Goal: Task Accomplishment & Management: Use online tool/utility

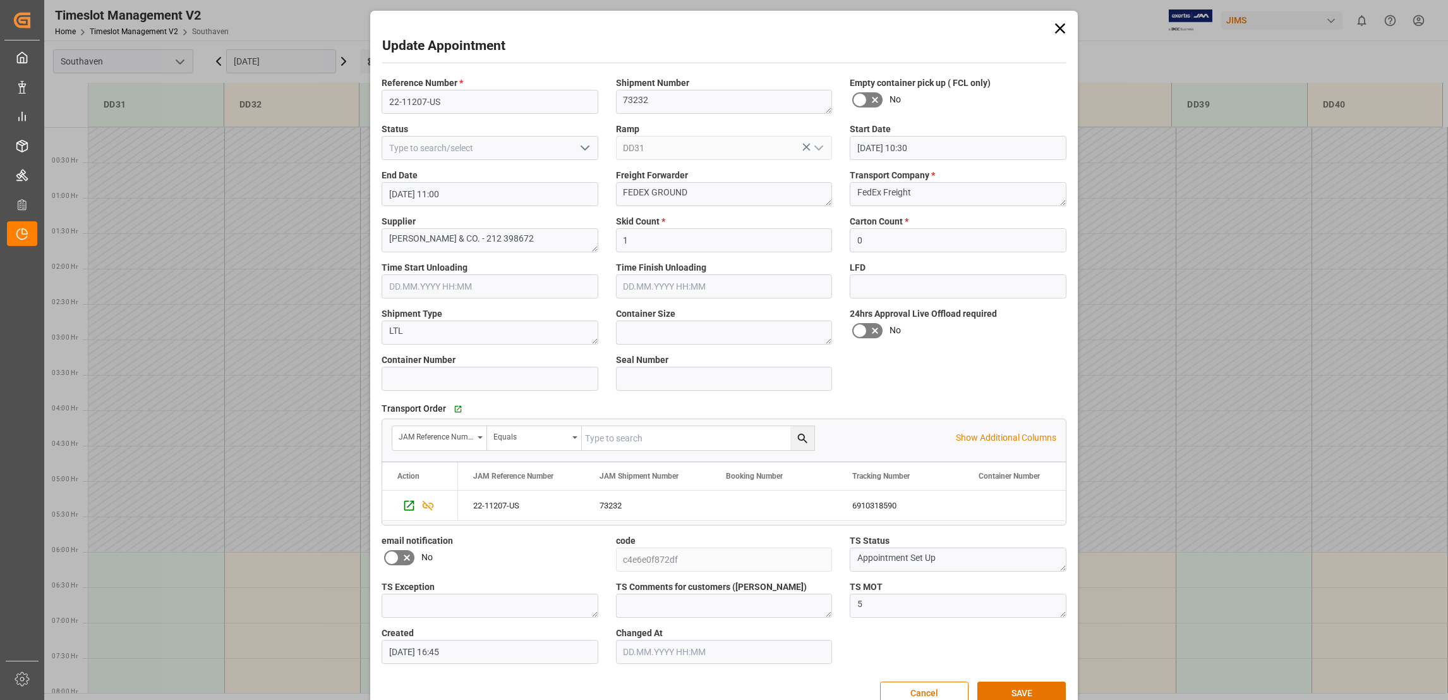
scroll to position [487, 0]
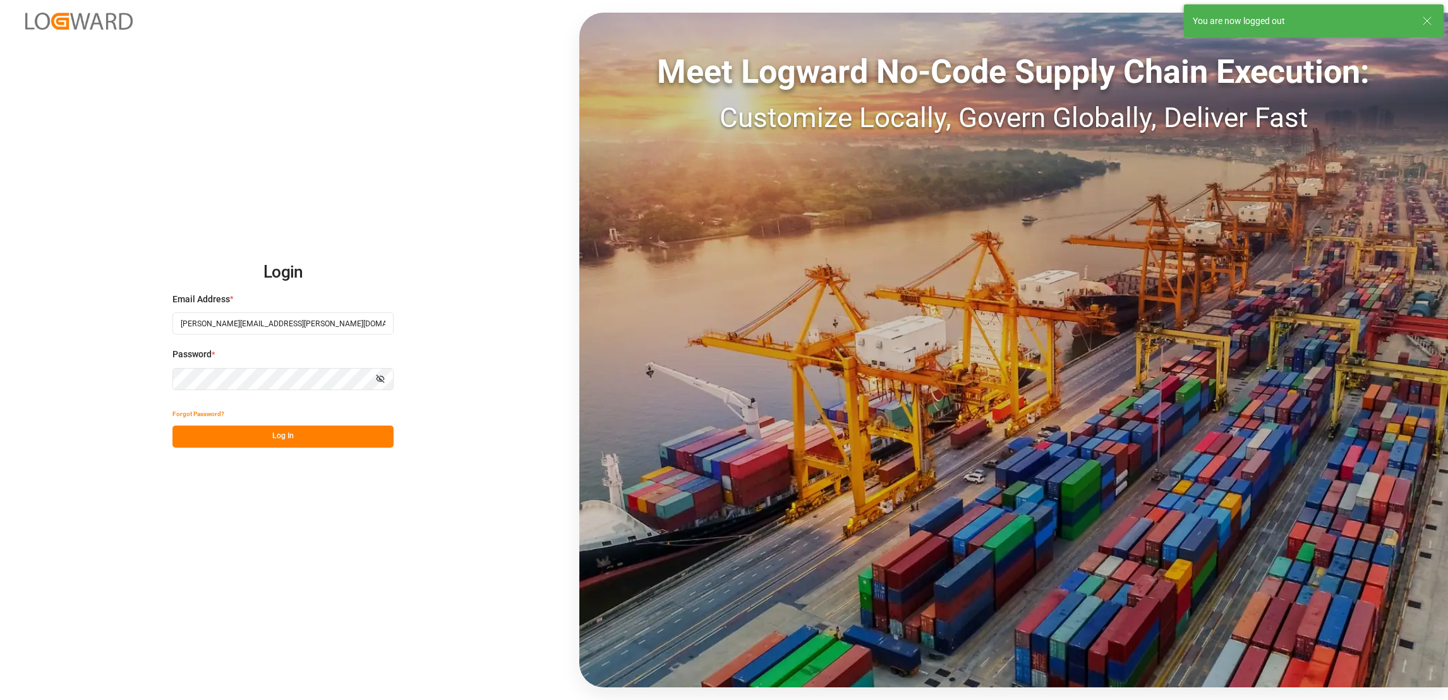
click at [927, 689] on div "Login Email Address * [PERSON_NAME][EMAIL_ADDRESS][PERSON_NAME][DOMAIN_NAME] Pa…" at bounding box center [724, 350] width 1448 height 700
click at [325, 433] on button "Log In" at bounding box center [283, 436] width 221 height 22
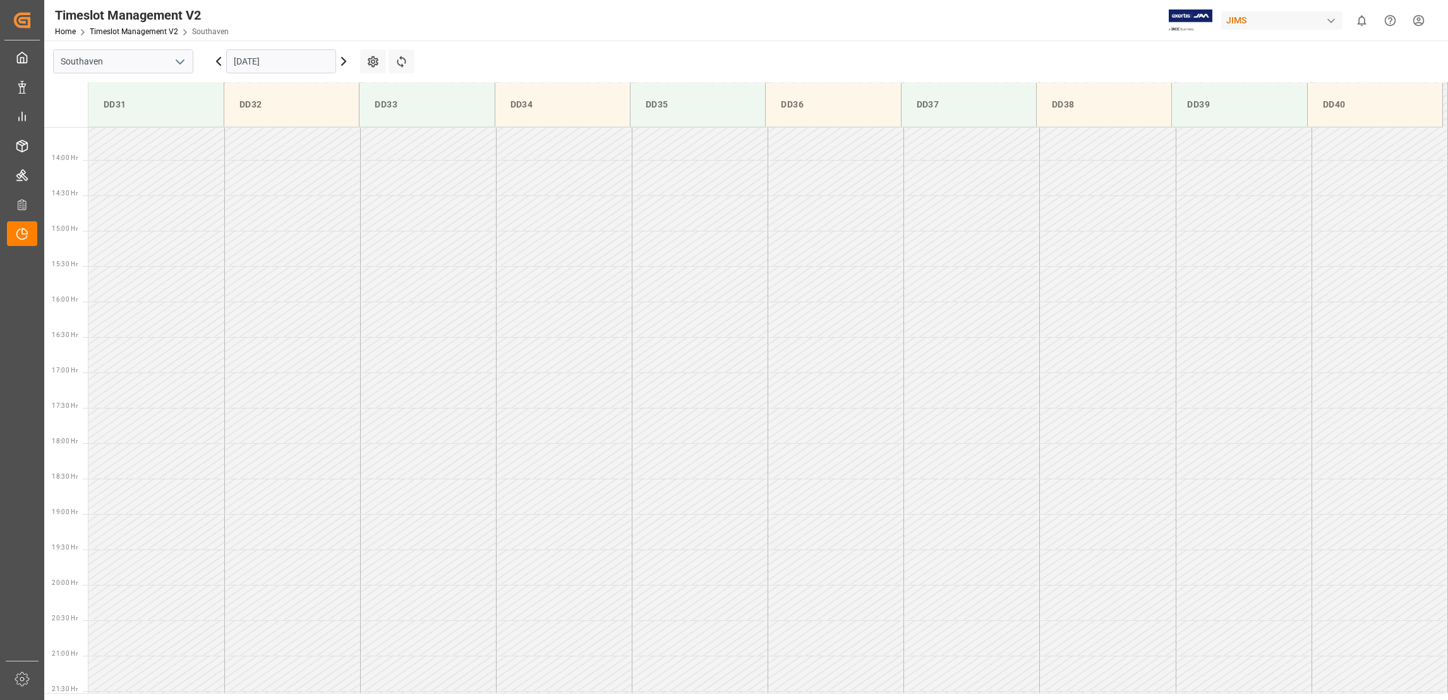
scroll to position [983, 0]
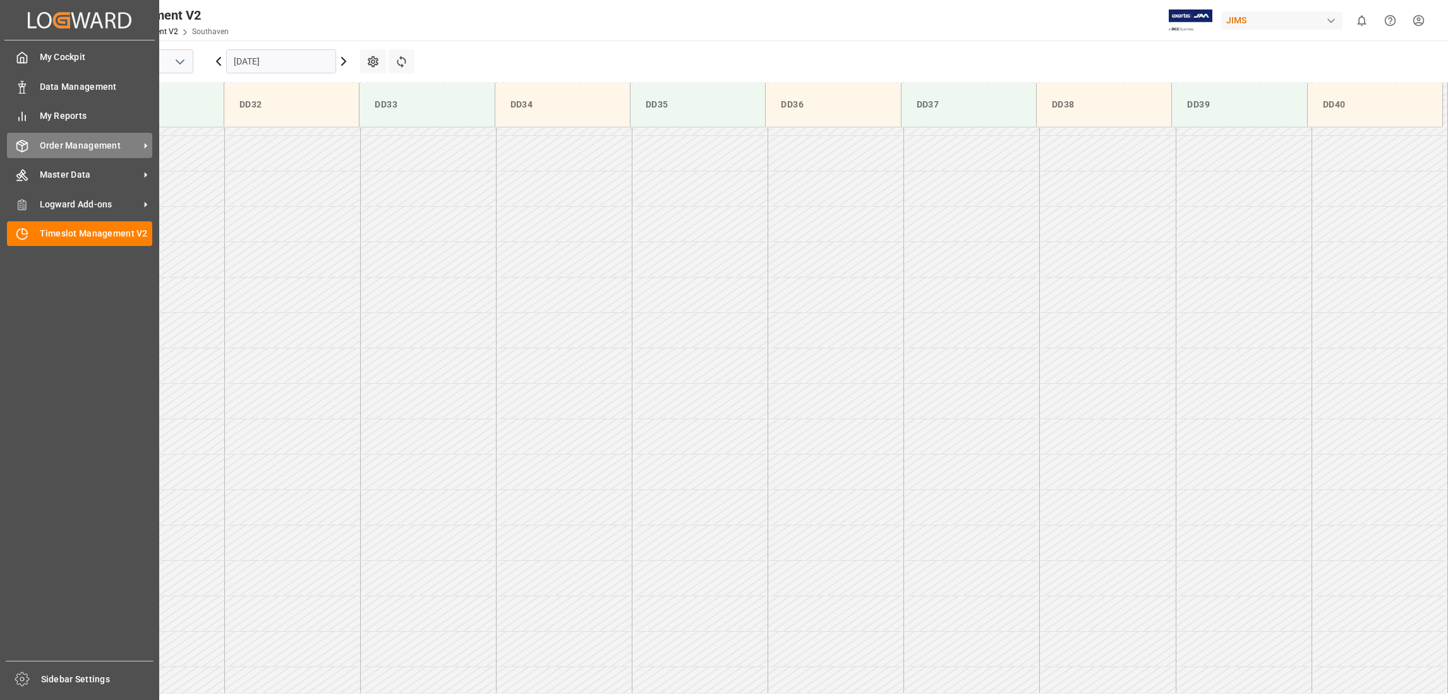
click at [130, 139] on span "Order Management" at bounding box center [90, 145] width 100 height 13
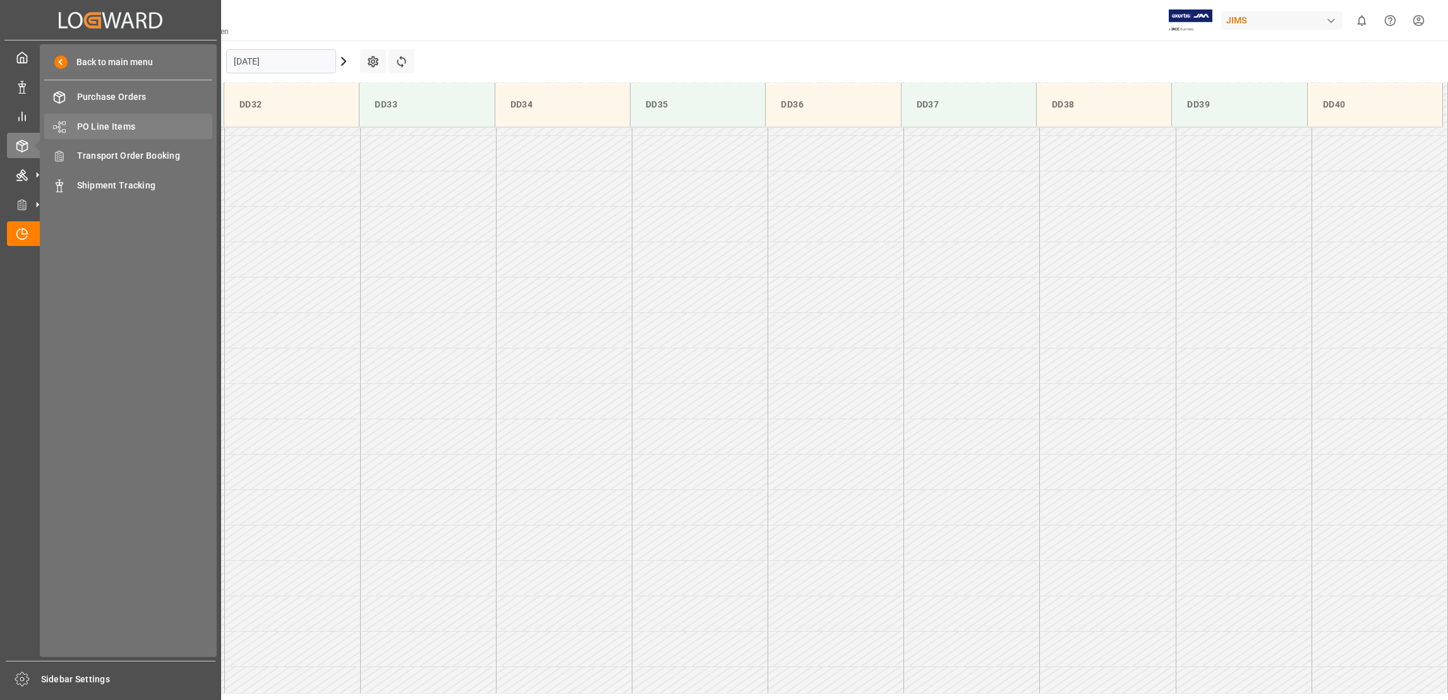
click at [131, 124] on span "PO Line Items" at bounding box center [145, 126] width 136 height 13
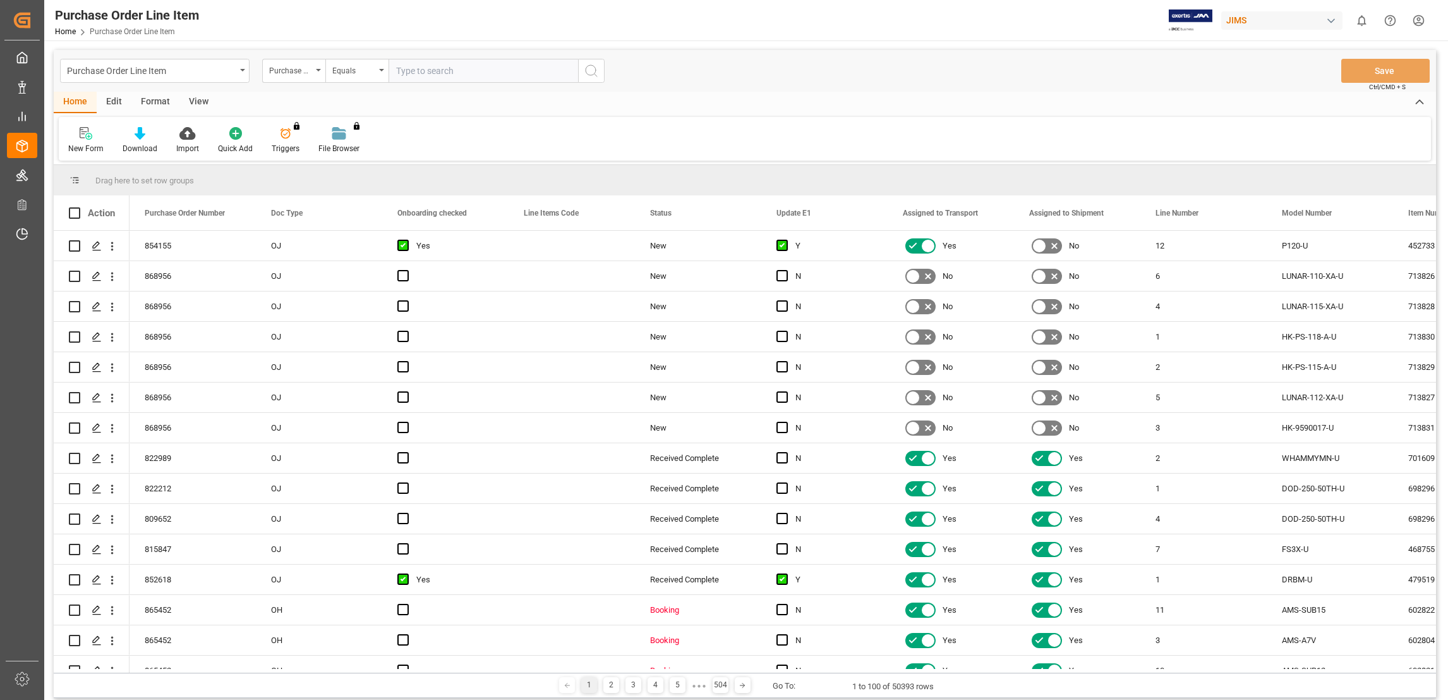
click at [450, 71] on input "text" at bounding box center [484, 71] width 190 height 24
paste input "850240"
type input "850240"
click at [594, 80] on button "search button" at bounding box center [591, 71] width 27 height 24
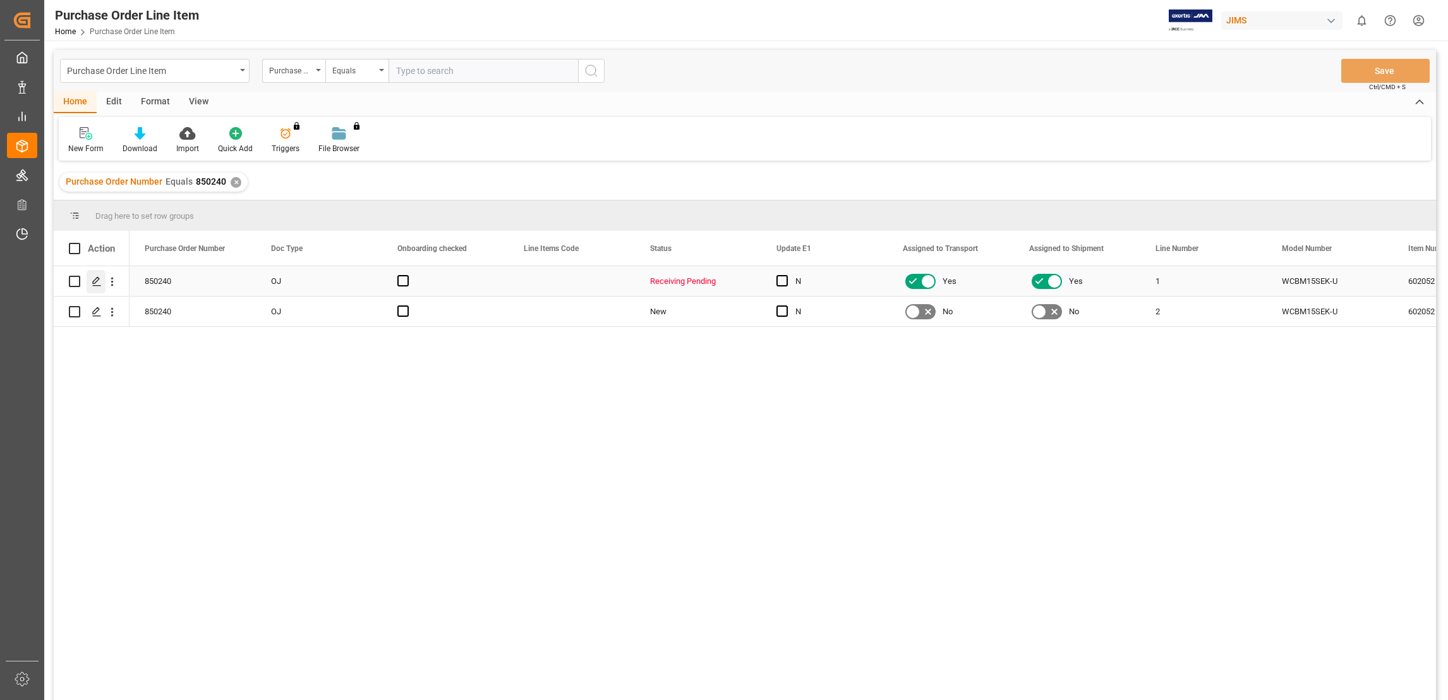
click at [96, 279] on icon "Press SPACE to select this row." at bounding box center [97, 281] width 10 height 10
click at [100, 286] on line "Press SPACE to select this row." at bounding box center [97, 286] width 8 height 0
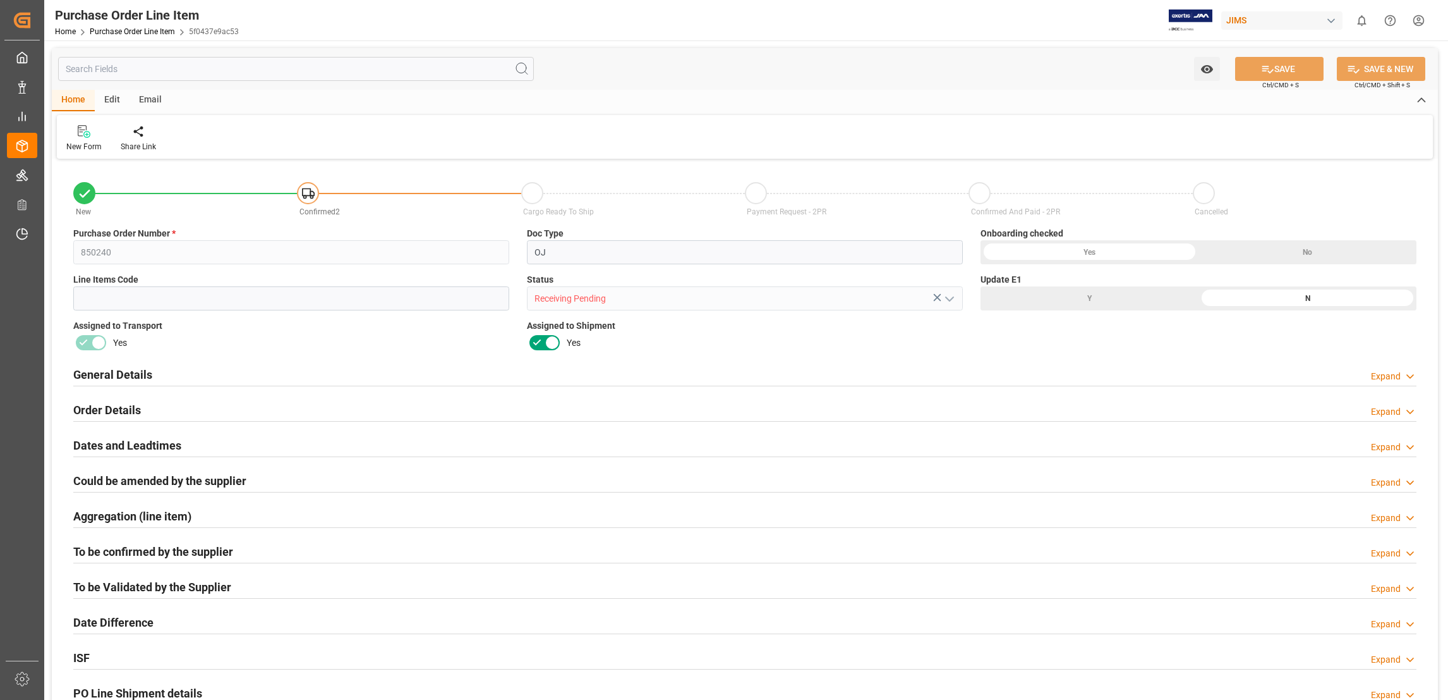
click at [1402, 408] on div "Expand" at bounding box center [1394, 411] width 46 height 13
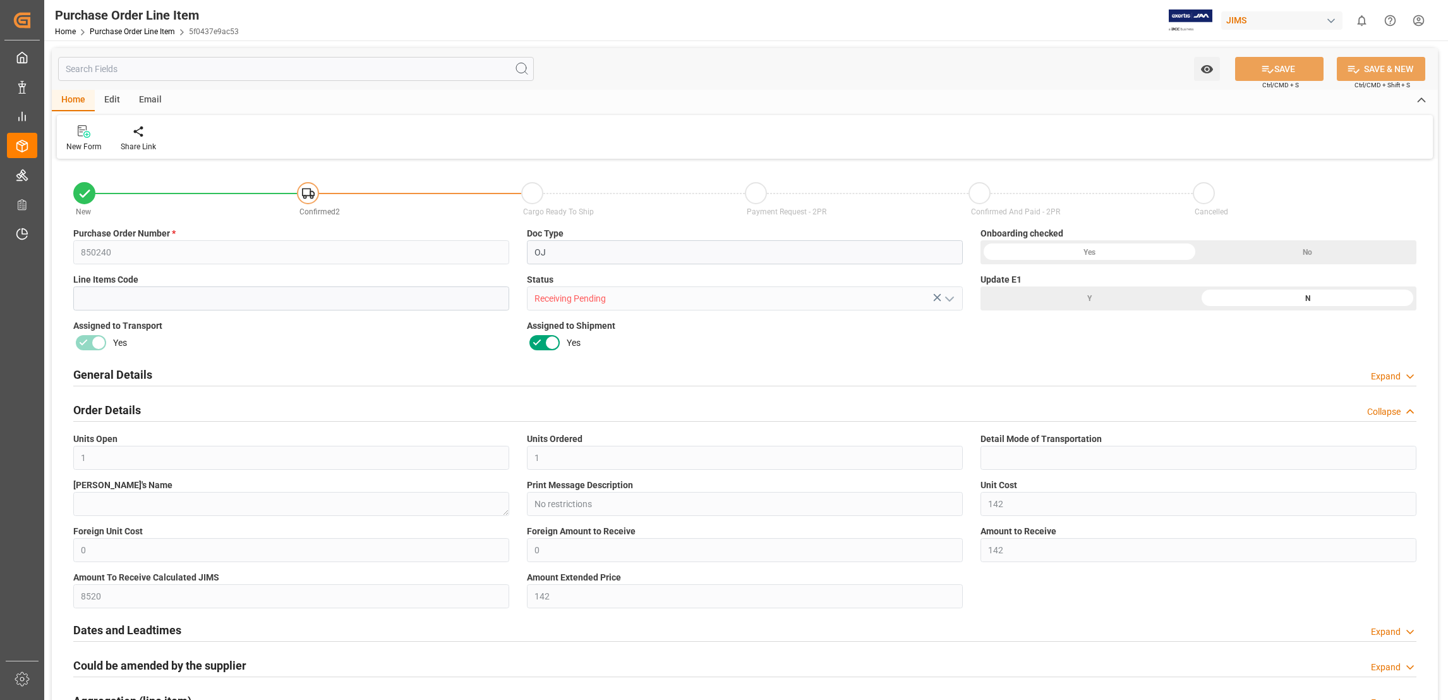
click at [1402, 375] on div "Expand" at bounding box center [1394, 376] width 46 height 13
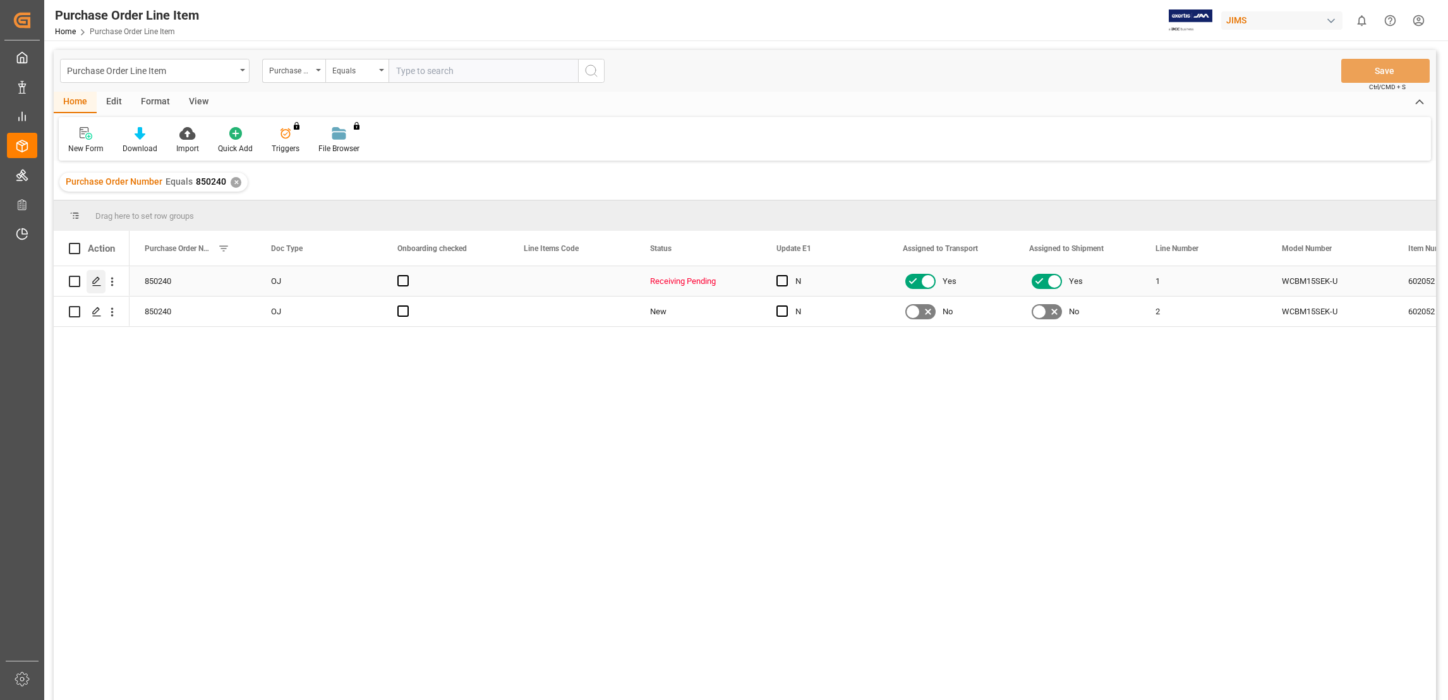
click at [94, 286] on div "Press SPACE to select this row." at bounding box center [96, 281] width 19 height 23
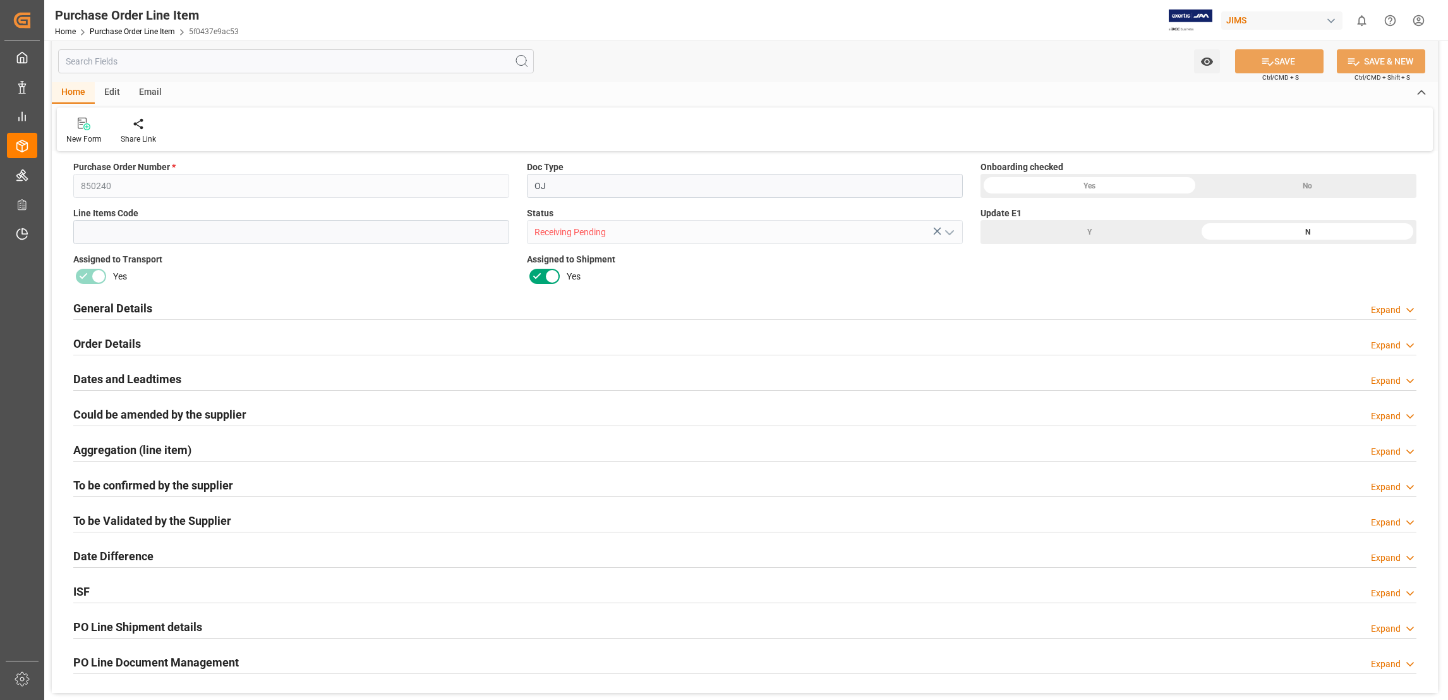
scroll to position [190, 0]
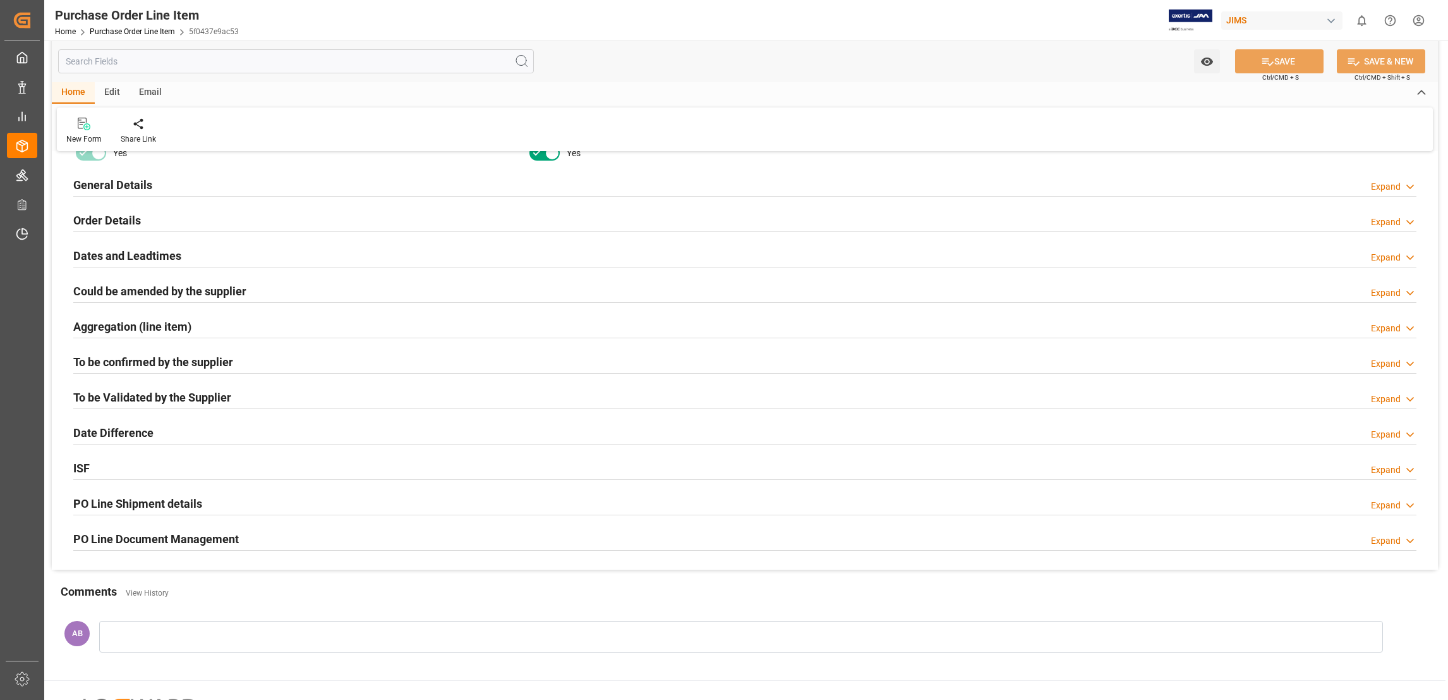
click at [1392, 219] on div "Expand" at bounding box center [1386, 222] width 30 height 13
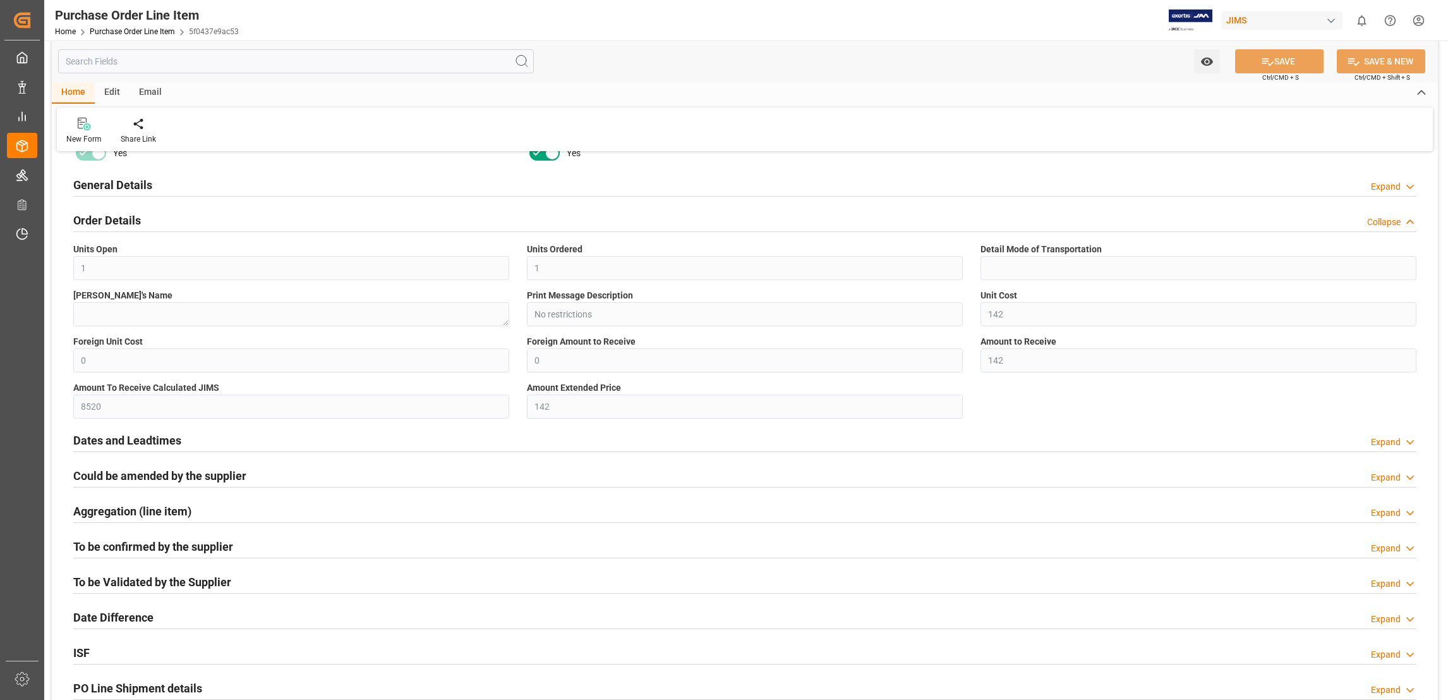
click at [1388, 185] on div "Expand" at bounding box center [1386, 186] width 30 height 13
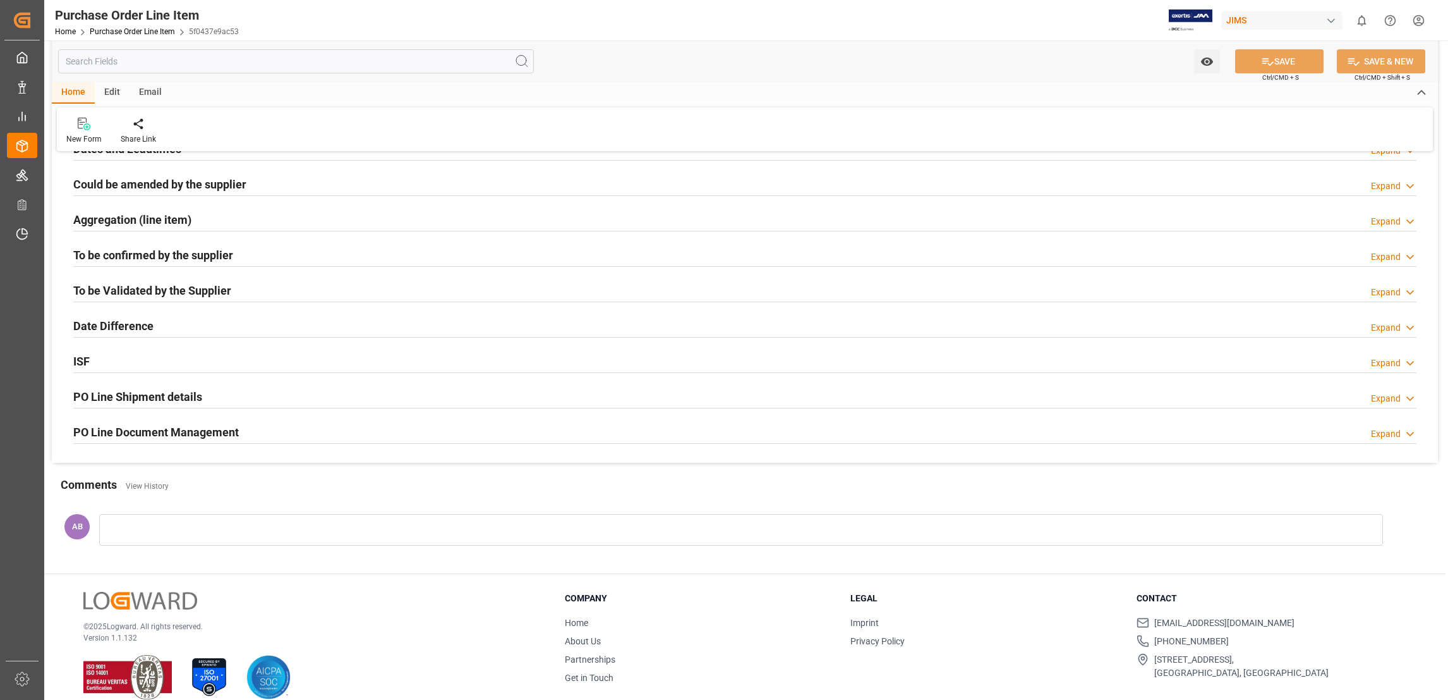
scroll to position [985, 0]
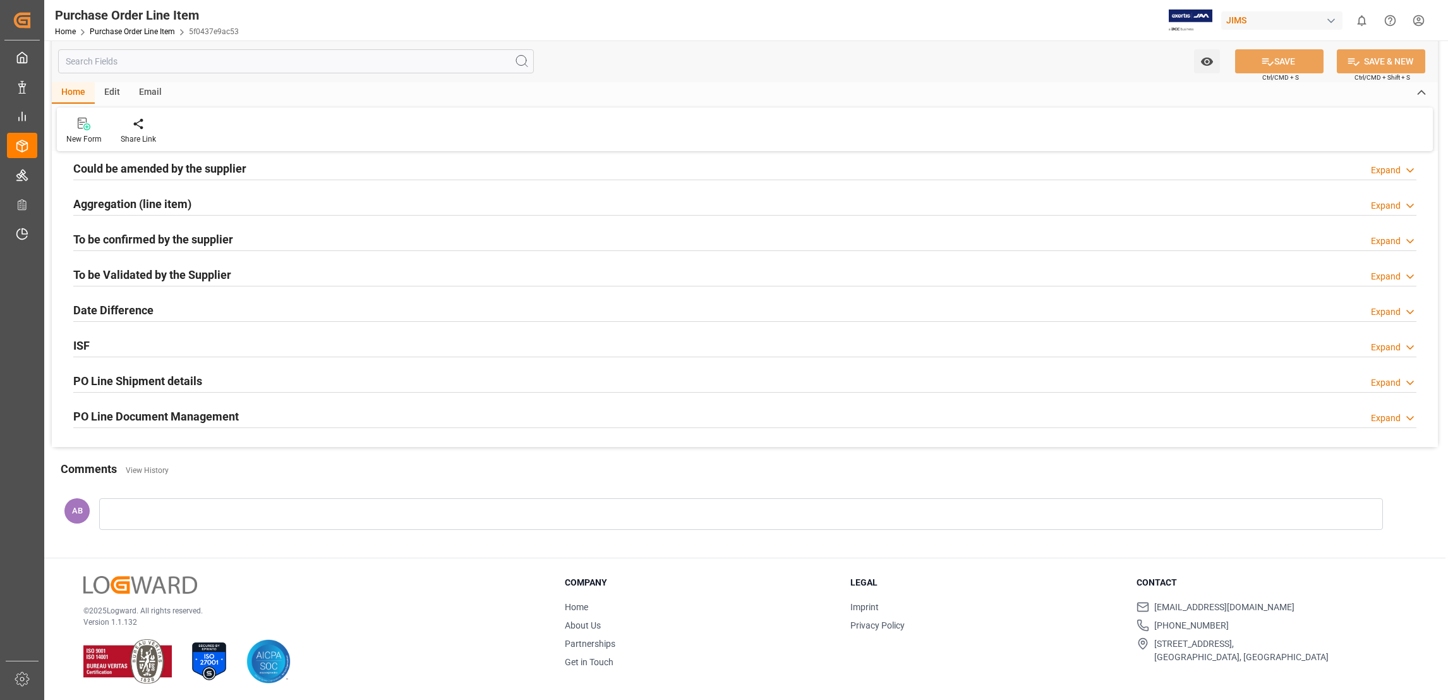
click at [1400, 382] on div "Expand" at bounding box center [1386, 382] width 30 height 13
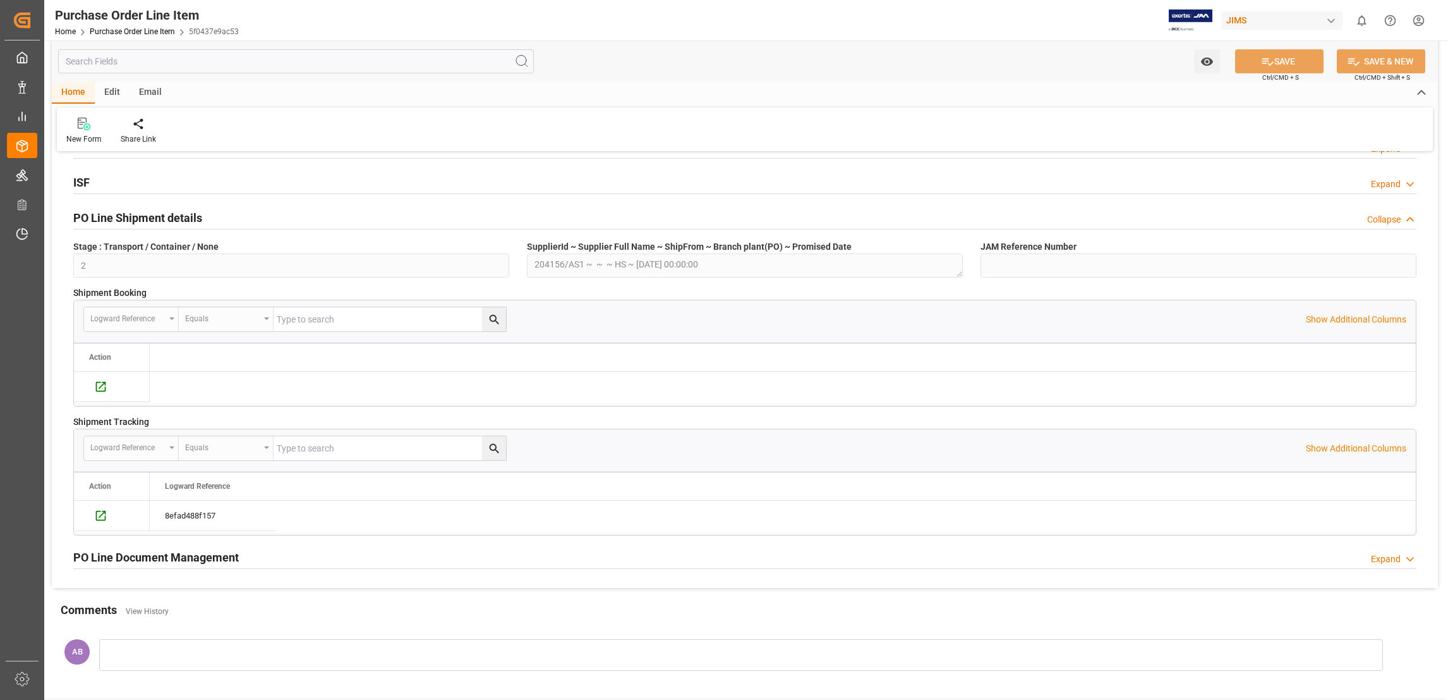
scroll to position [1291, 0]
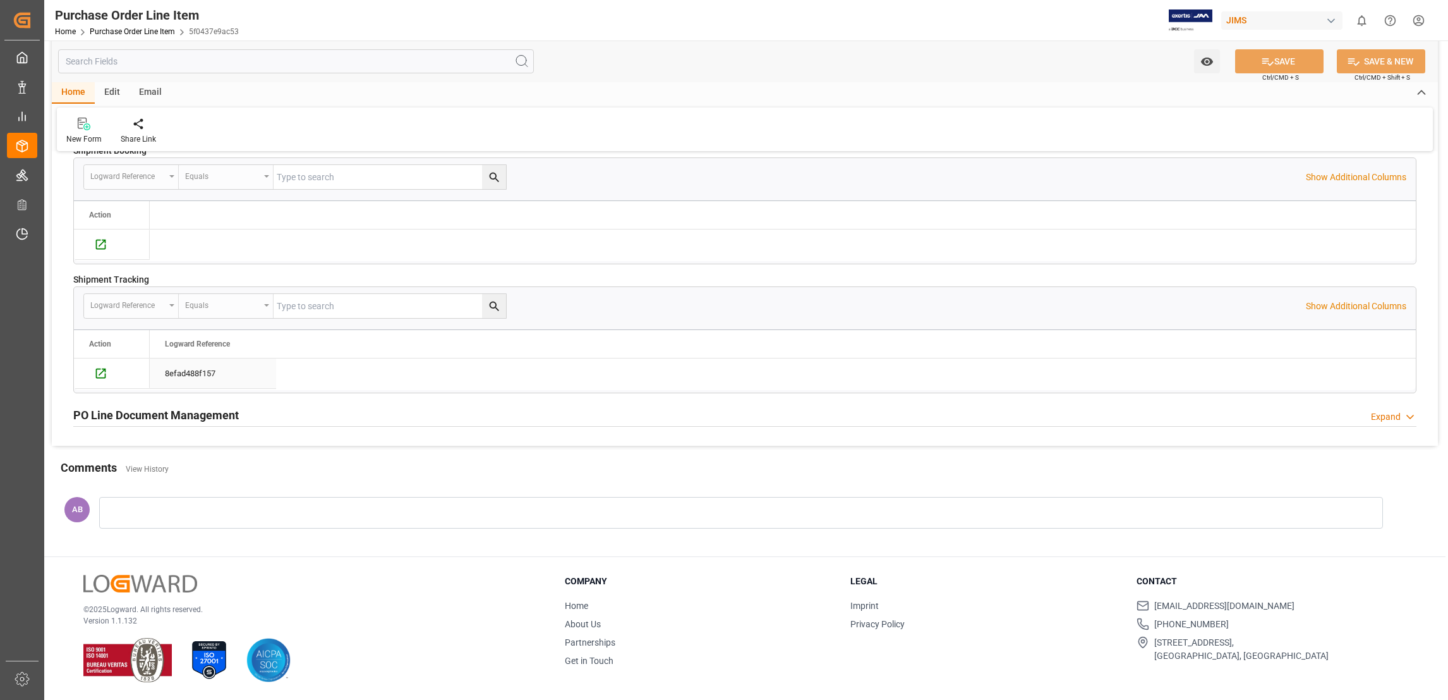
click at [186, 372] on div "8efad488f157" at bounding box center [213, 373] width 126 height 30
click at [187, 372] on div "8efad488f157" at bounding box center [213, 373] width 126 height 30
click at [95, 372] on icon "Press SPACE to deselect this row." at bounding box center [100, 373] width 13 height 13
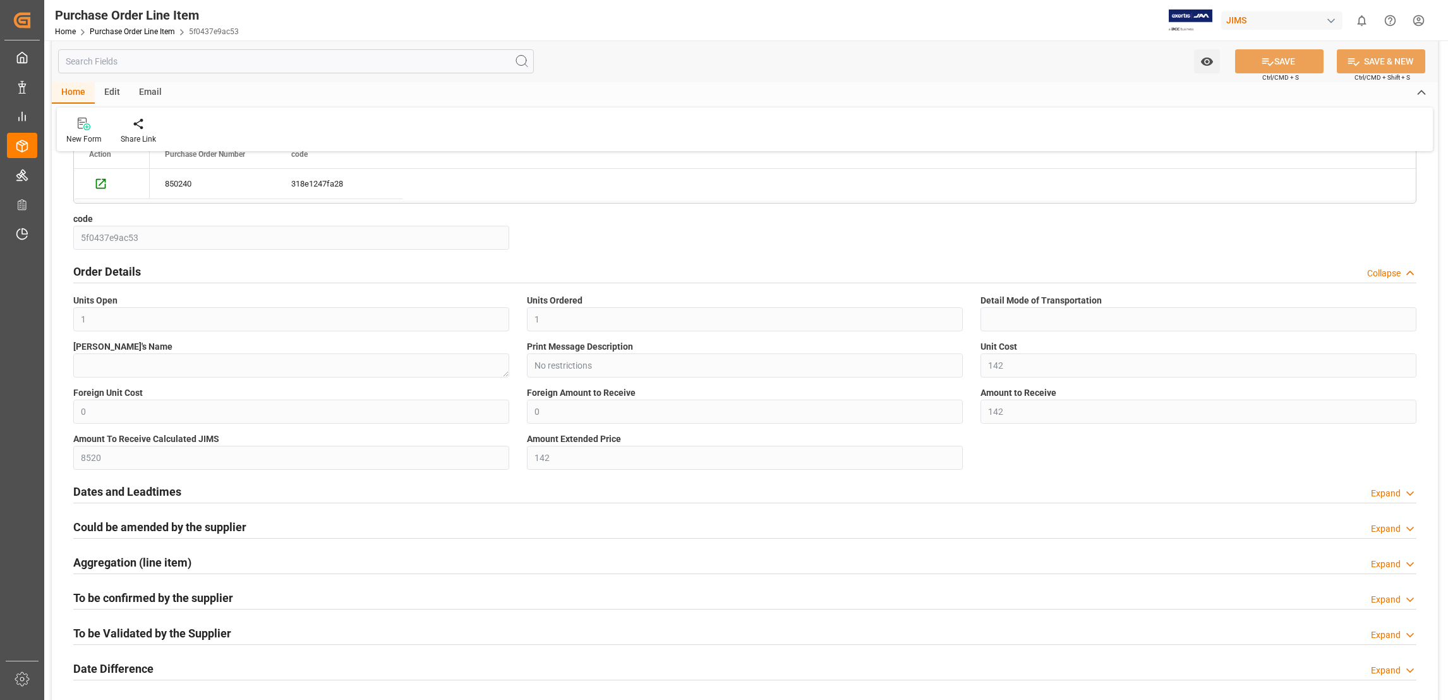
scroll to position [0, 0]
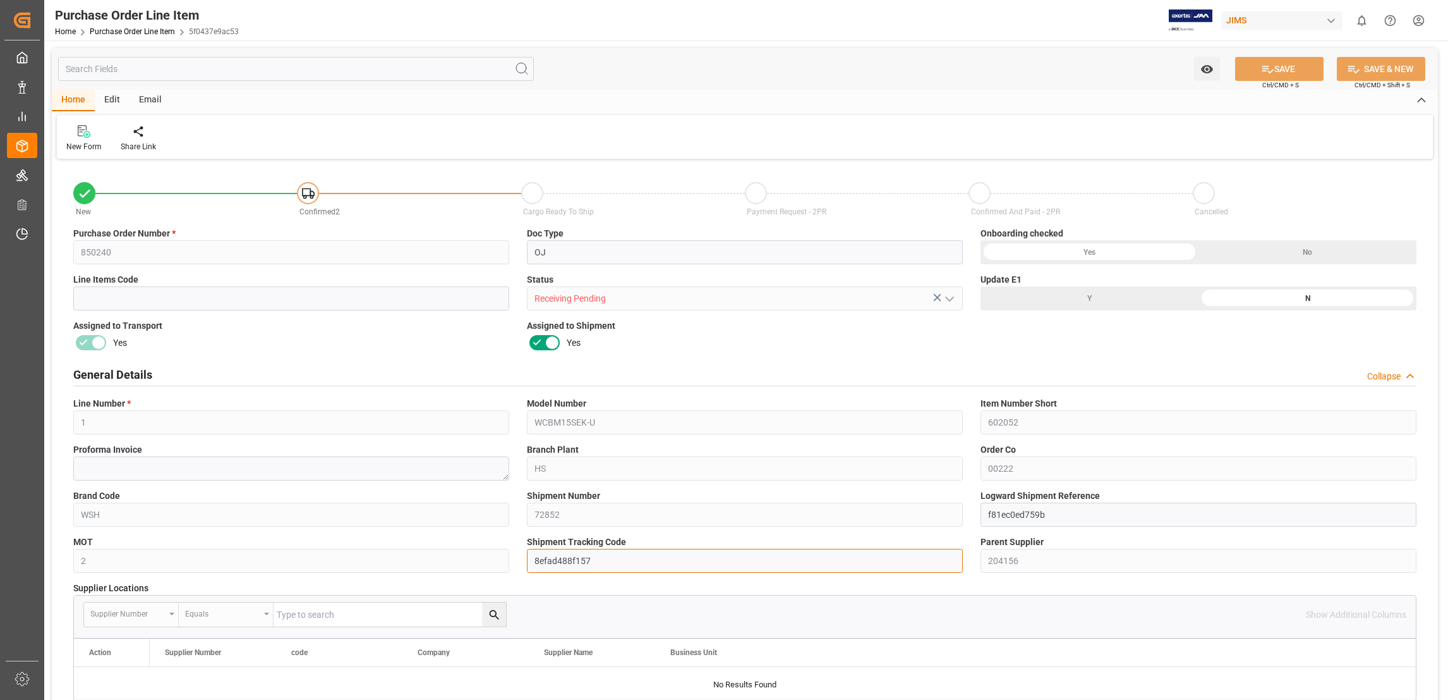
click at [562, 556] on input "8efad488f157" at bounding box center [745, 561] width 436 height 24
